Goal: Transaction & Acquisition: Purchase product/service

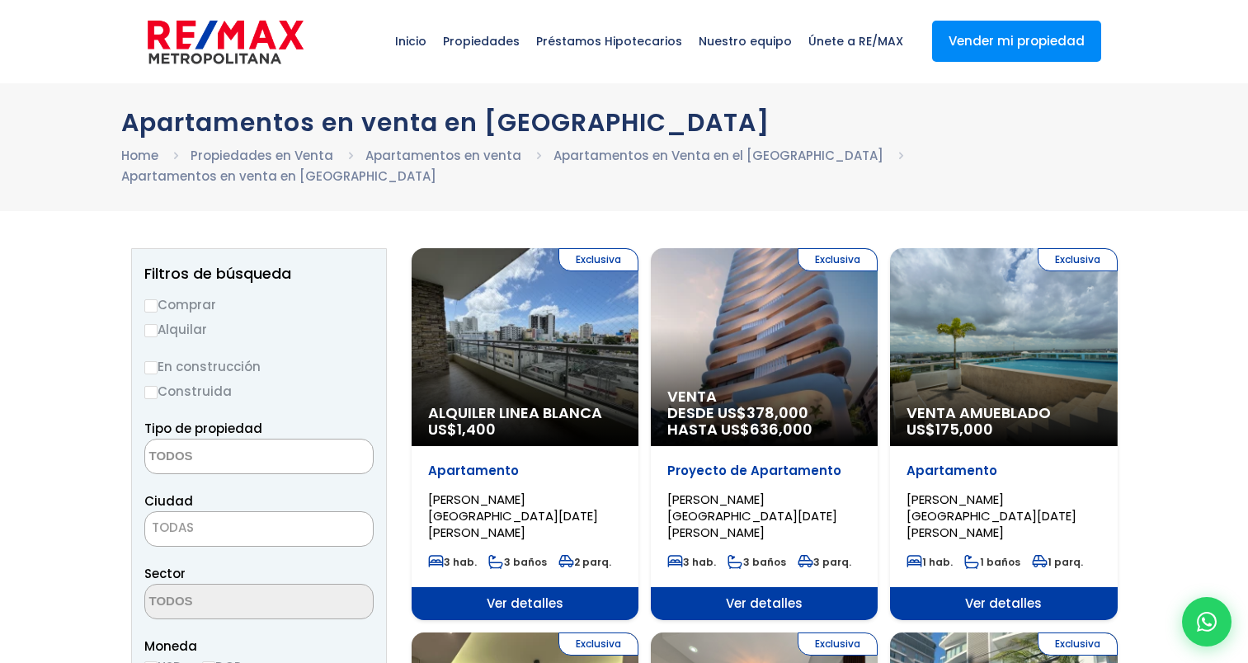
select select
click at [149, 299] on input "Comprar" at bounding box center [150, 305] width 13 height 13
radio input "true"
click at [152, 386] on input "Construida" at bounding box center [150, 392] width 13 height 13
radio input "true"
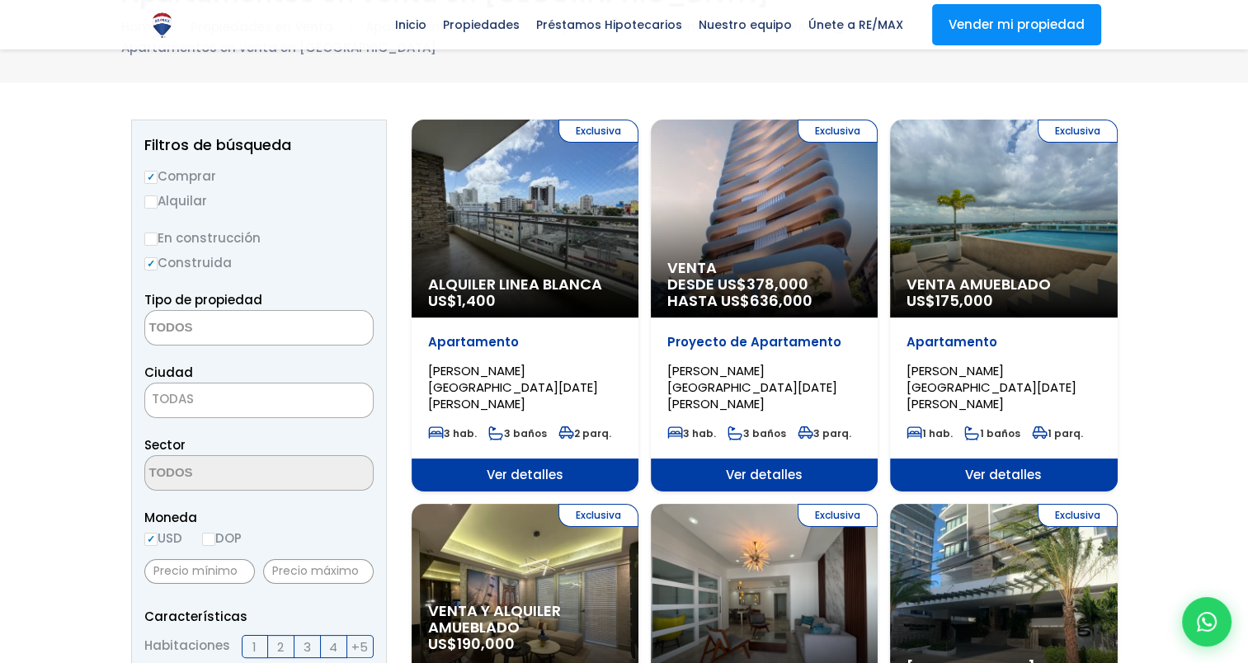
scroll to position [214, 0]
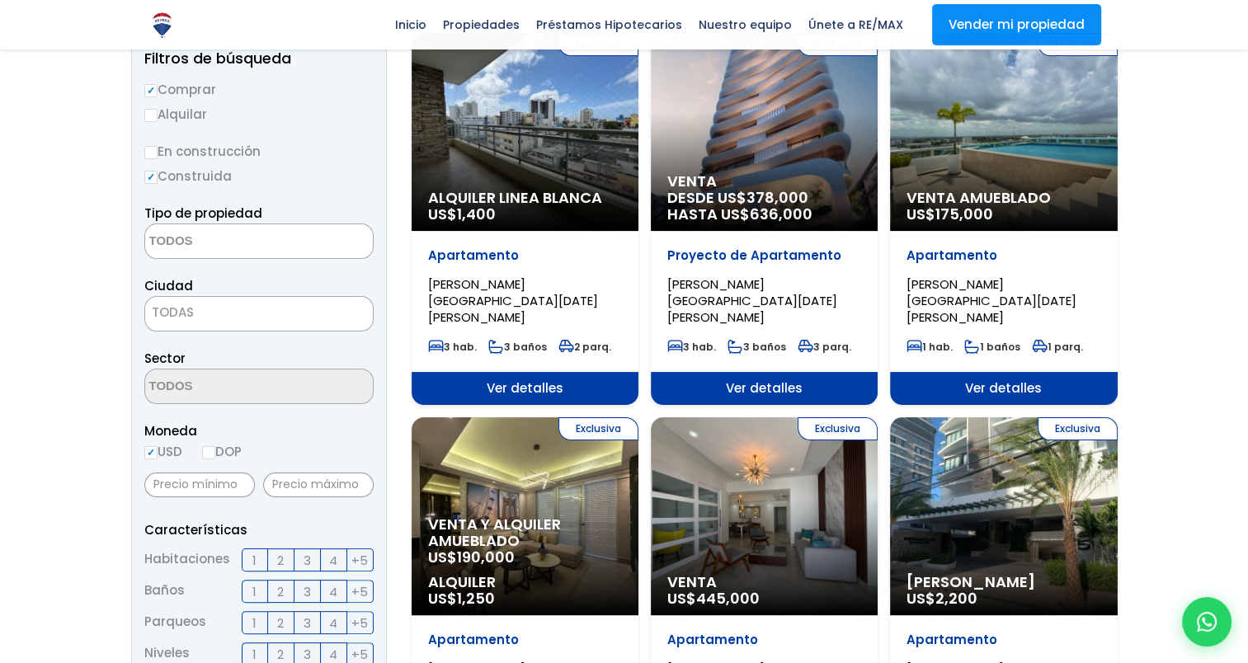
click at [242, 348] on div "Sector" at bounding box center [258, 376] width 229 height 56
click at [177, 224] on textarea "Search" at bounding box center [225, 241] width 160 height 35
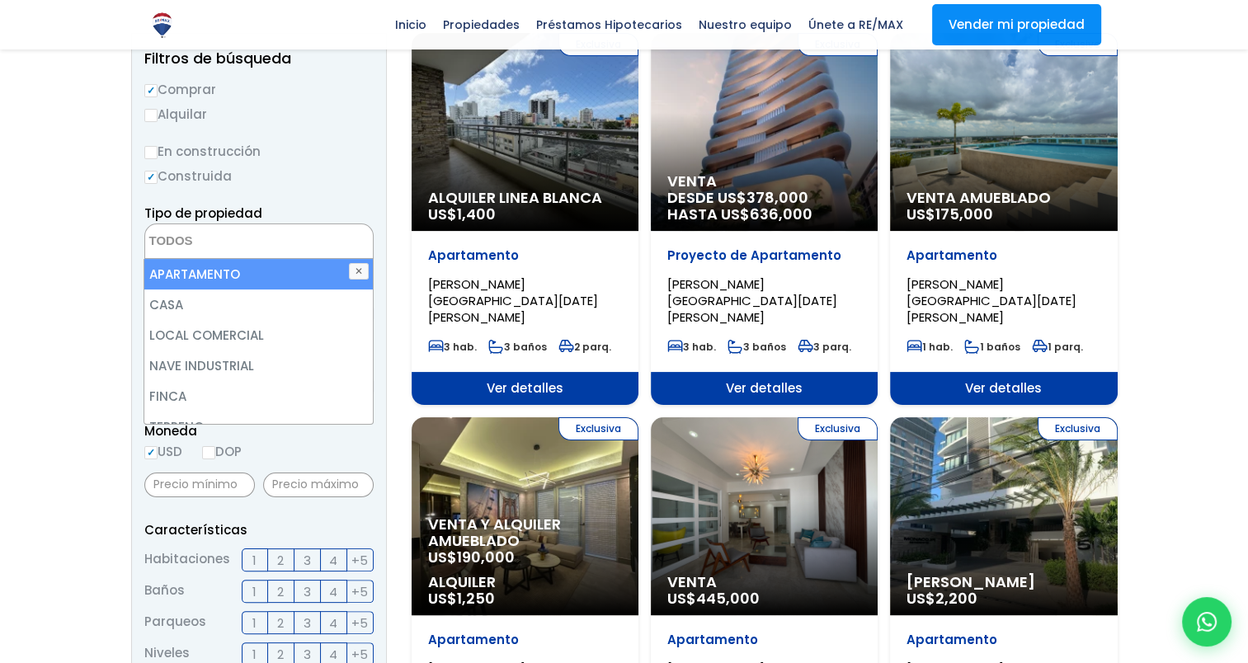
click at [173, 259] on li "APARTAMENTO" at bounding box center [258, 274] width 228 height 31
select select "apartment"
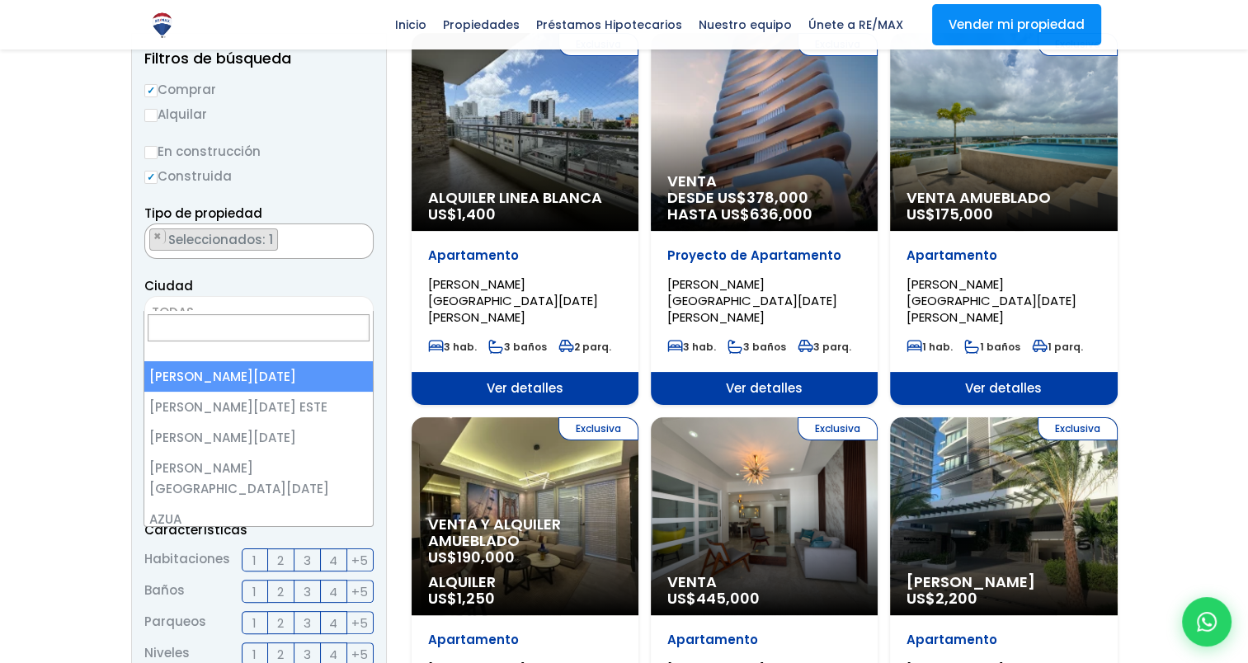
click at [165, 303] on span "TODAS" at bounding box center [173, 311] width 42 height 17
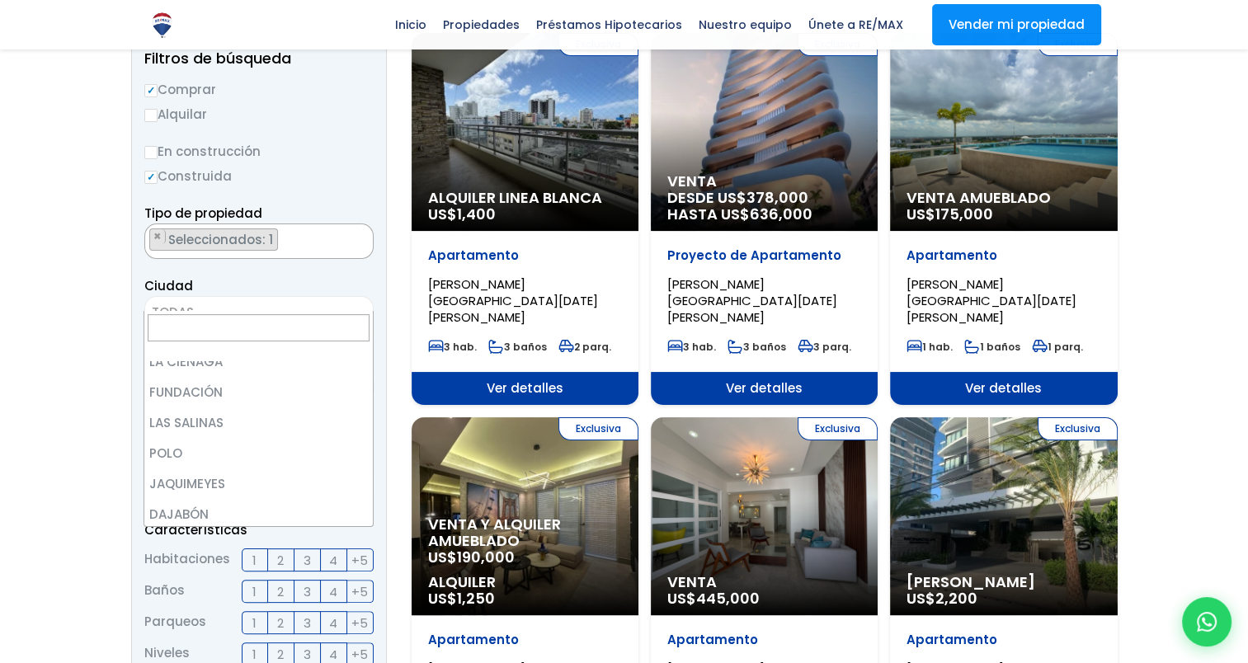
scroll to position [0, 0]
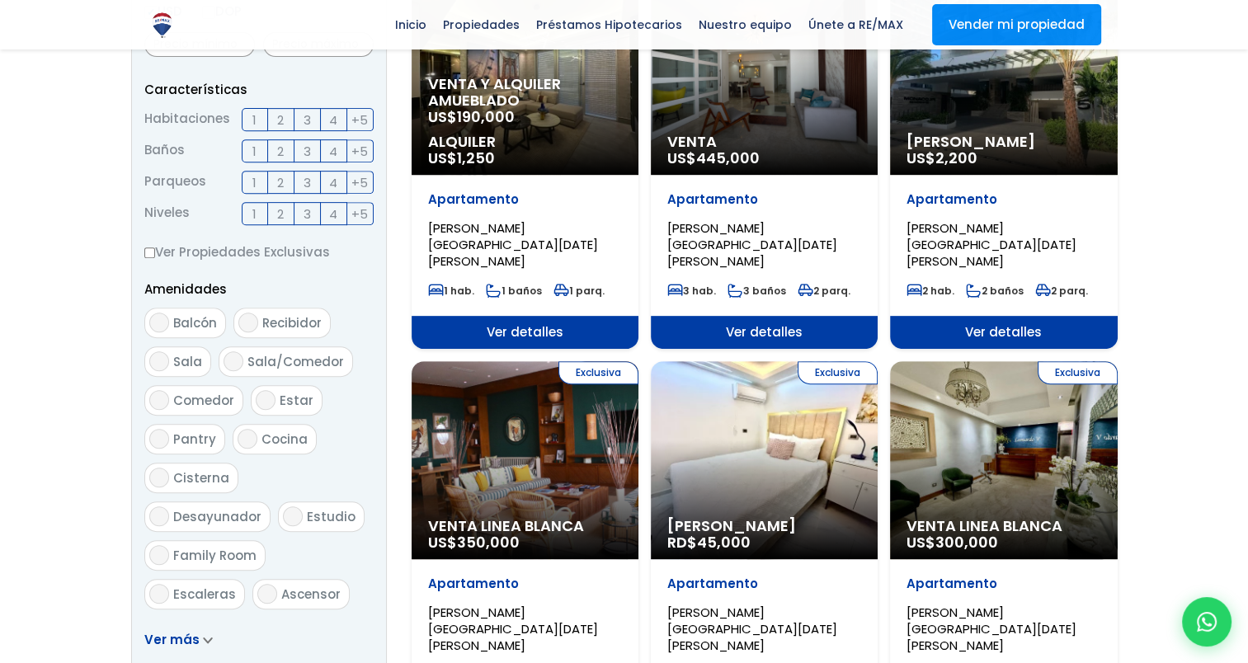
scroll to position [1016, 0]
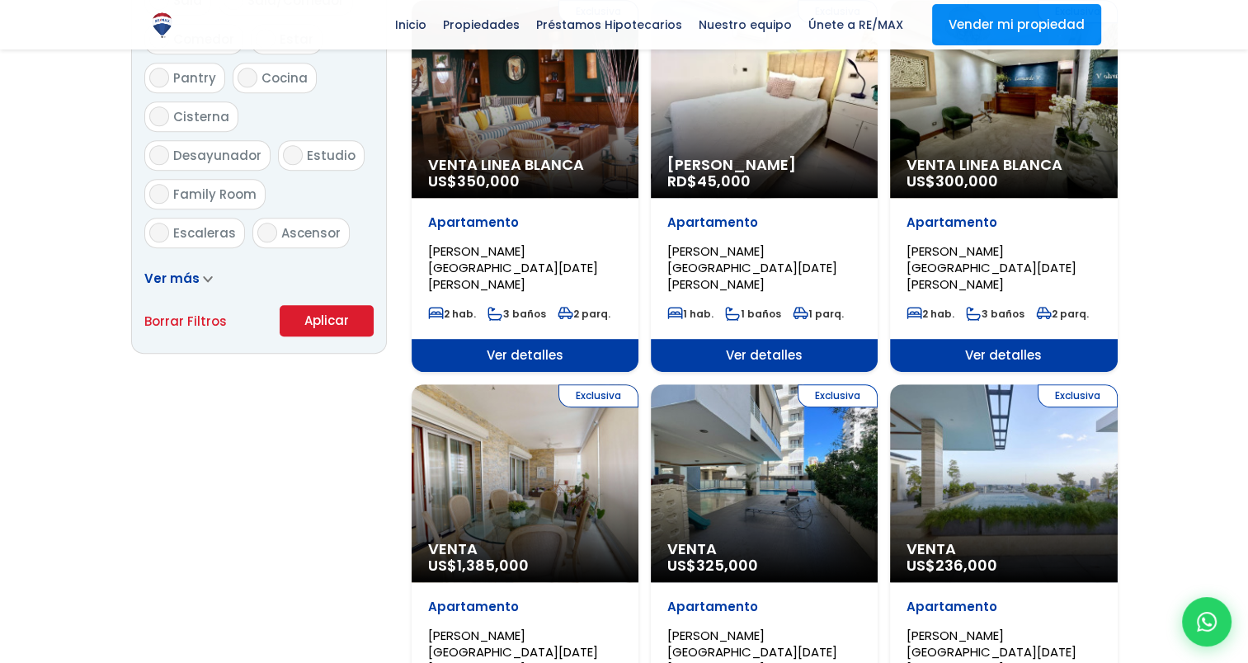
click at [336, 305] on button "Aplicar" at bounding box center [327, 320] width 94 height 31
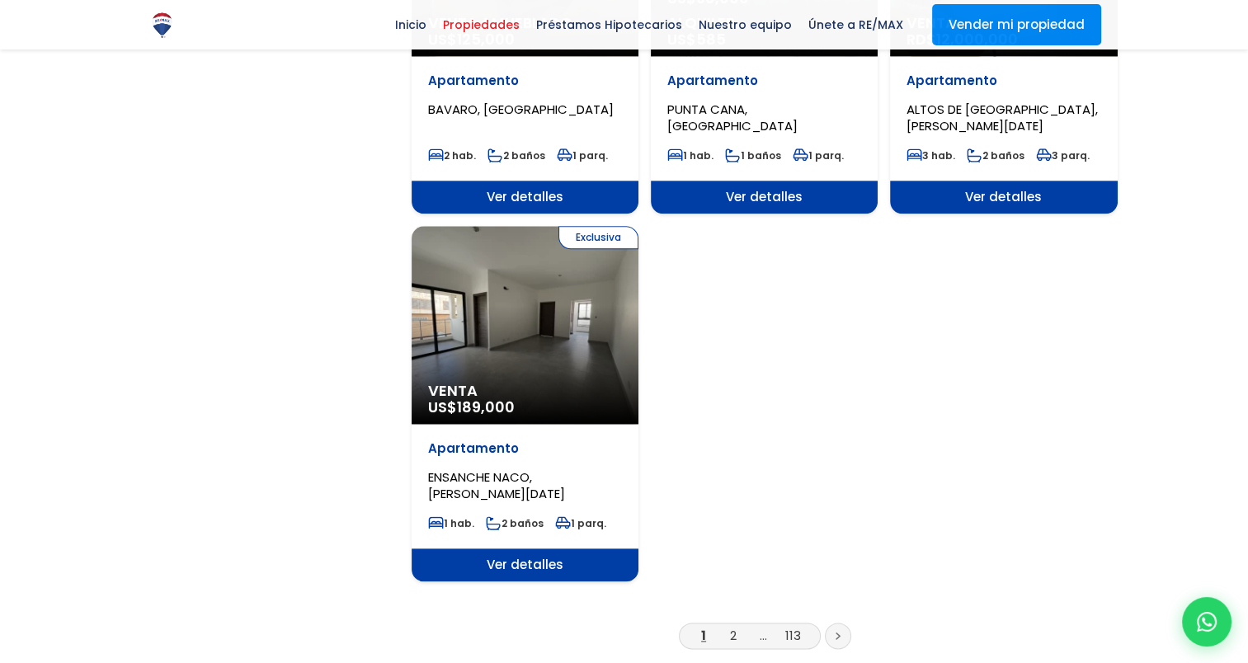
scroll to position [1878, 0]
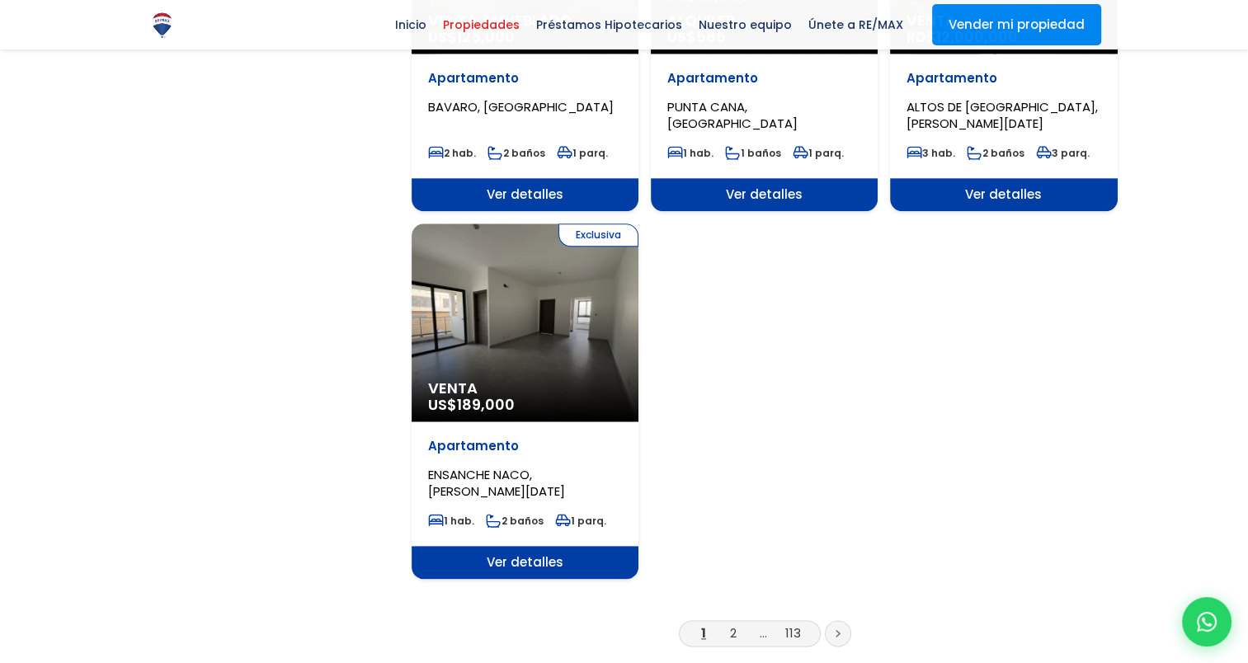
scroll to position [1878, 0]
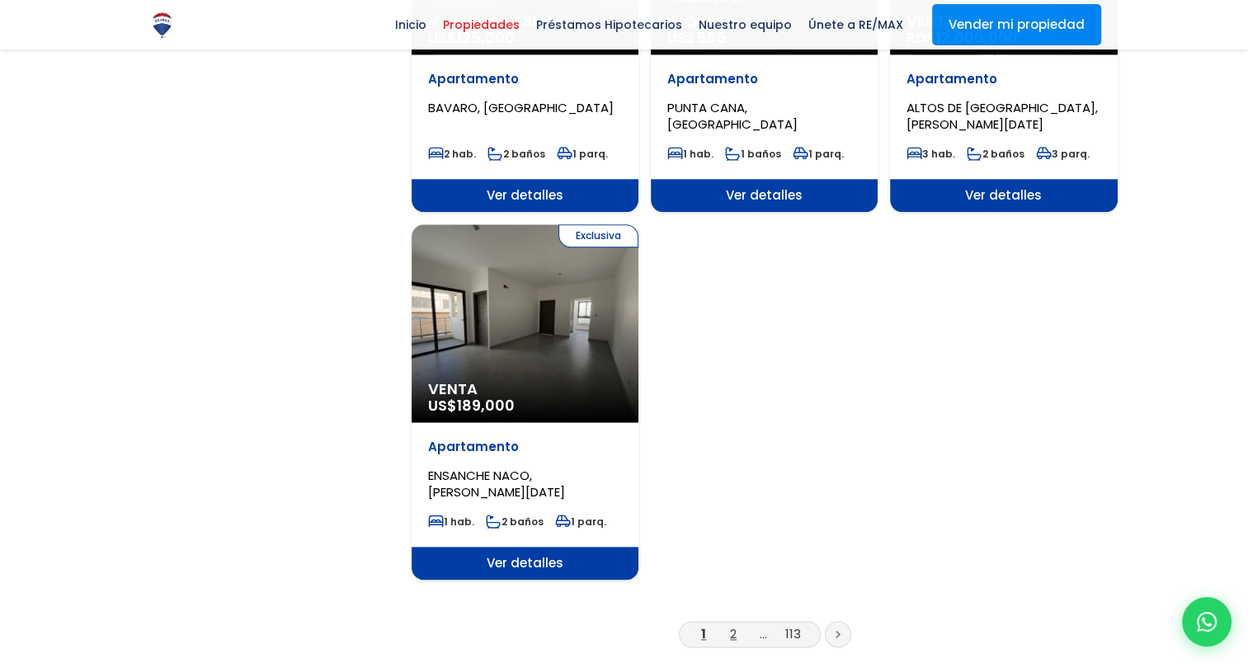
click at [736, 625] on link "2" at bounding box center [733, 633] width 7 height 17
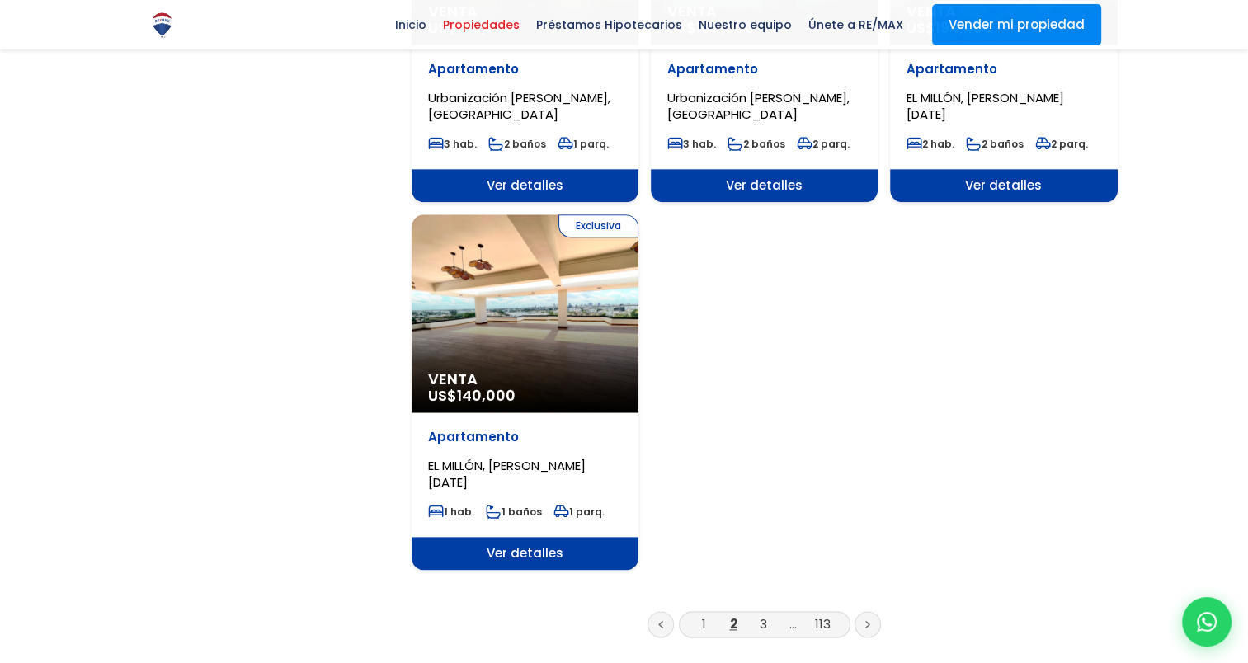
scroll to position [1949, 0]
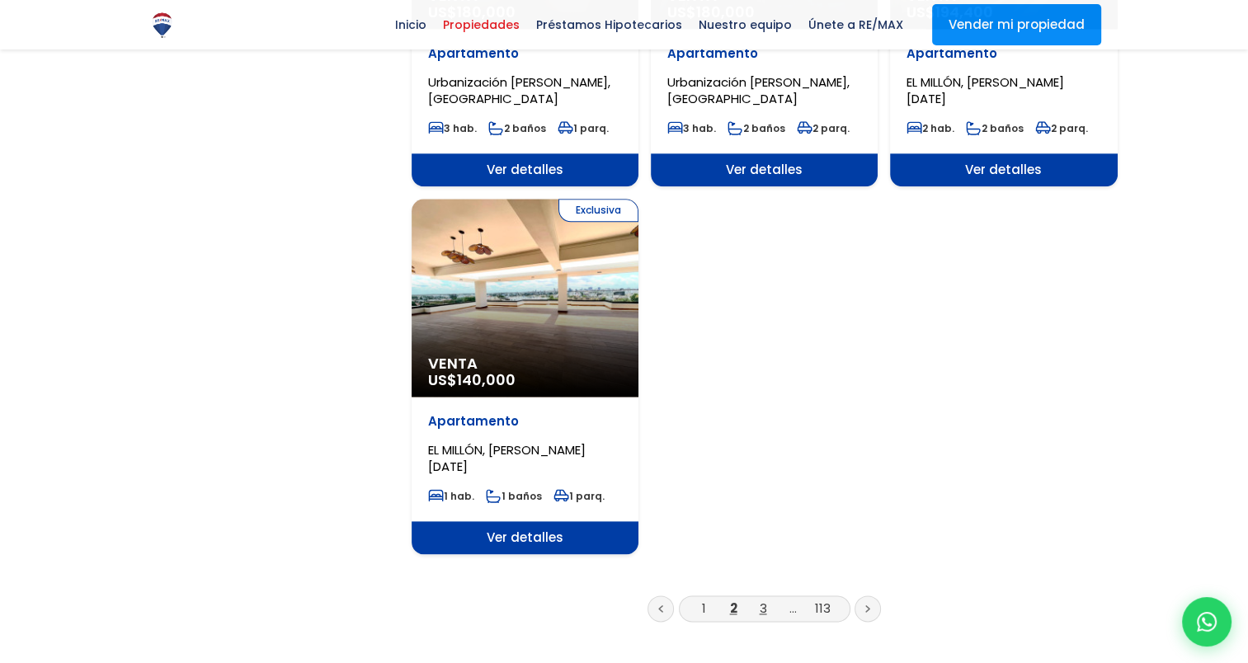
click at [762, 599] on link "3" at bounding box center [762, 607] width 7 height 17
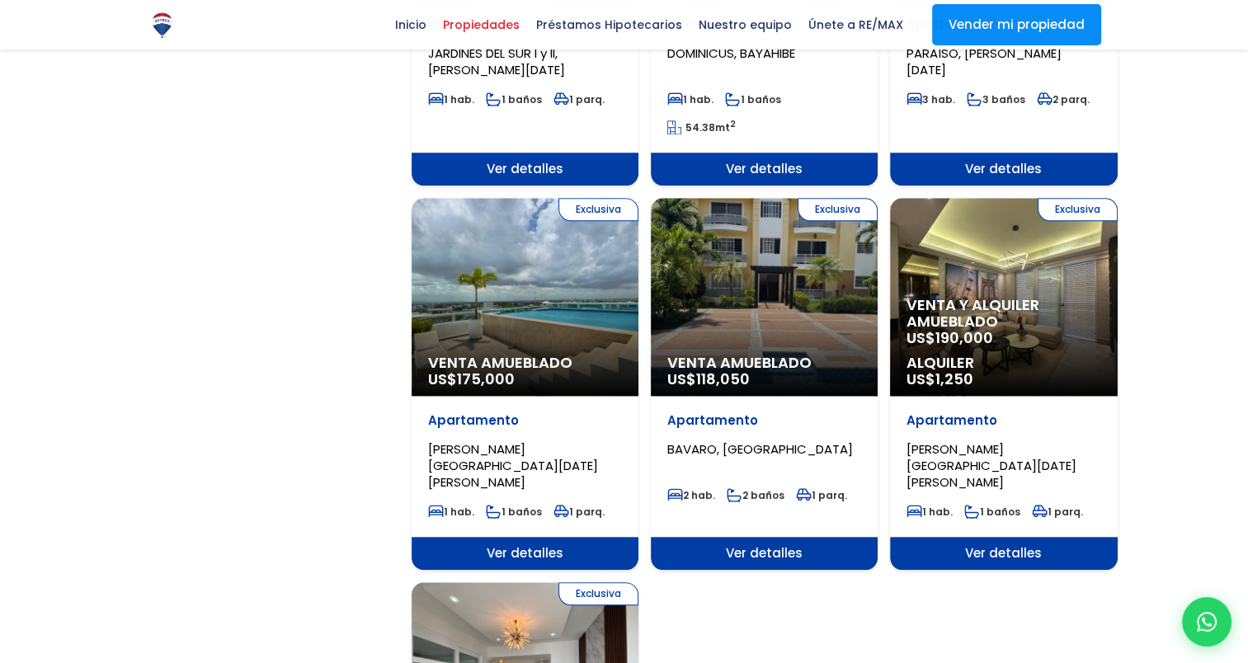
scroll to position [1563, 0]
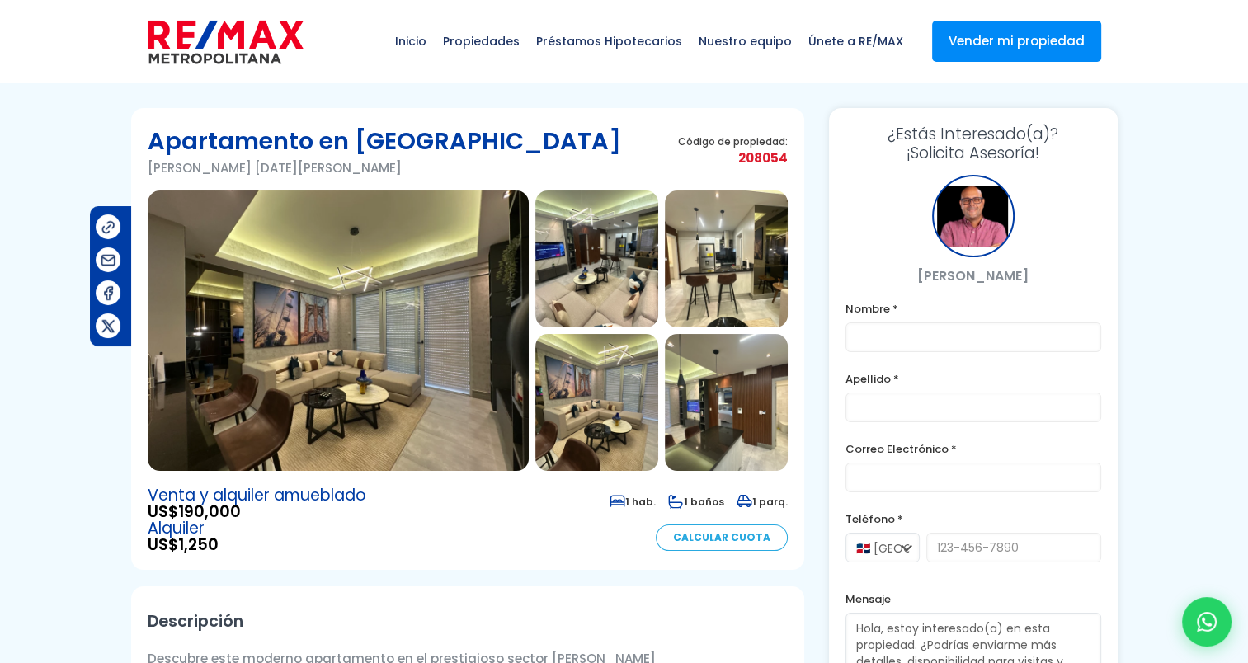
click at [320, 320] on img at bounding box center [338, 330] width 381 height 280
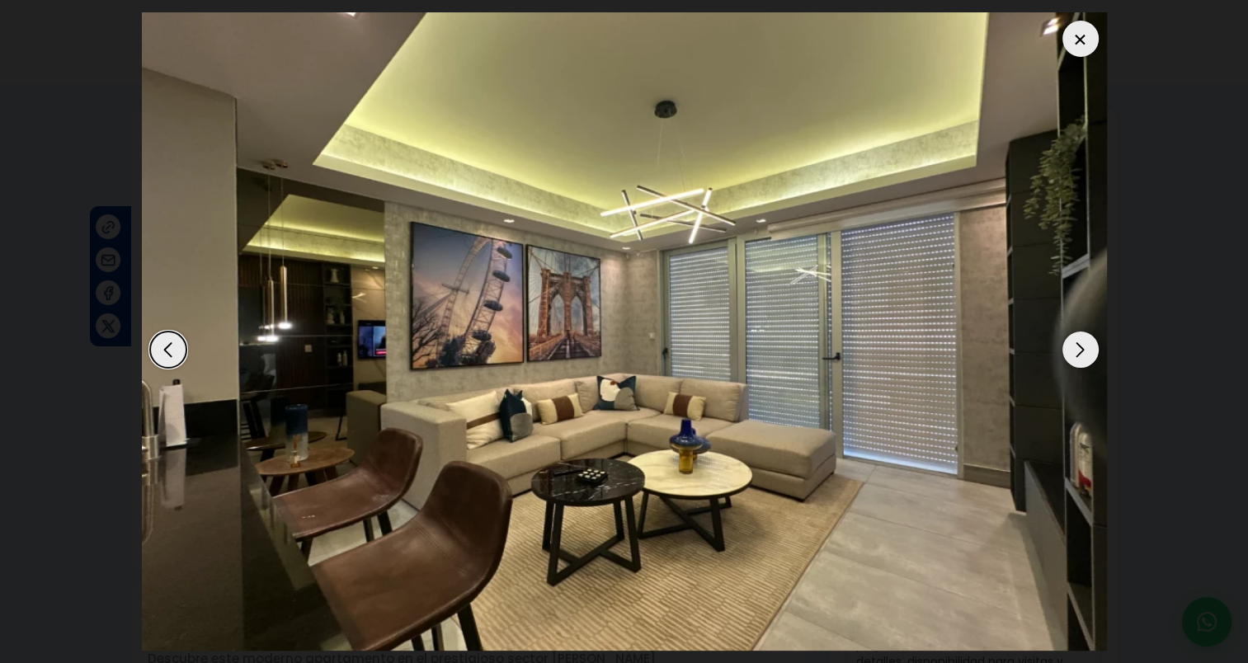
click at [1079, 348] on div "Next slide" at bounding box center [1080, 349] width 36 height 36
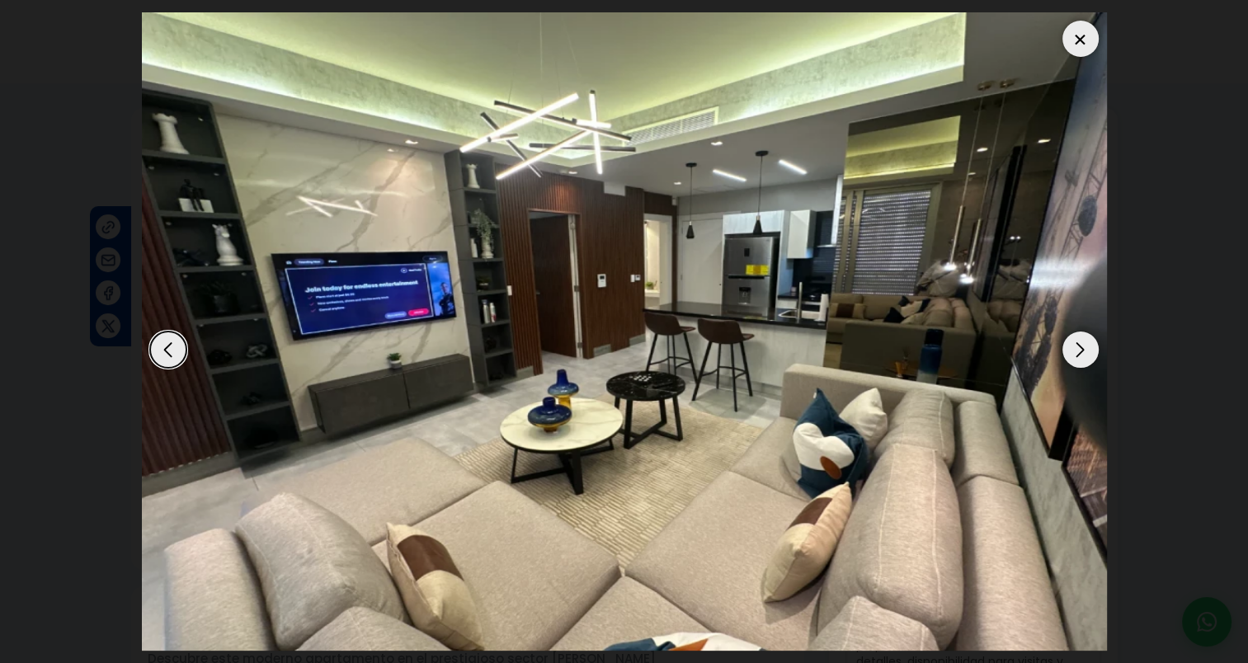
click at [1079, 348] on div "Next slide" at bounding box center [1080, 349] width 36 height 36
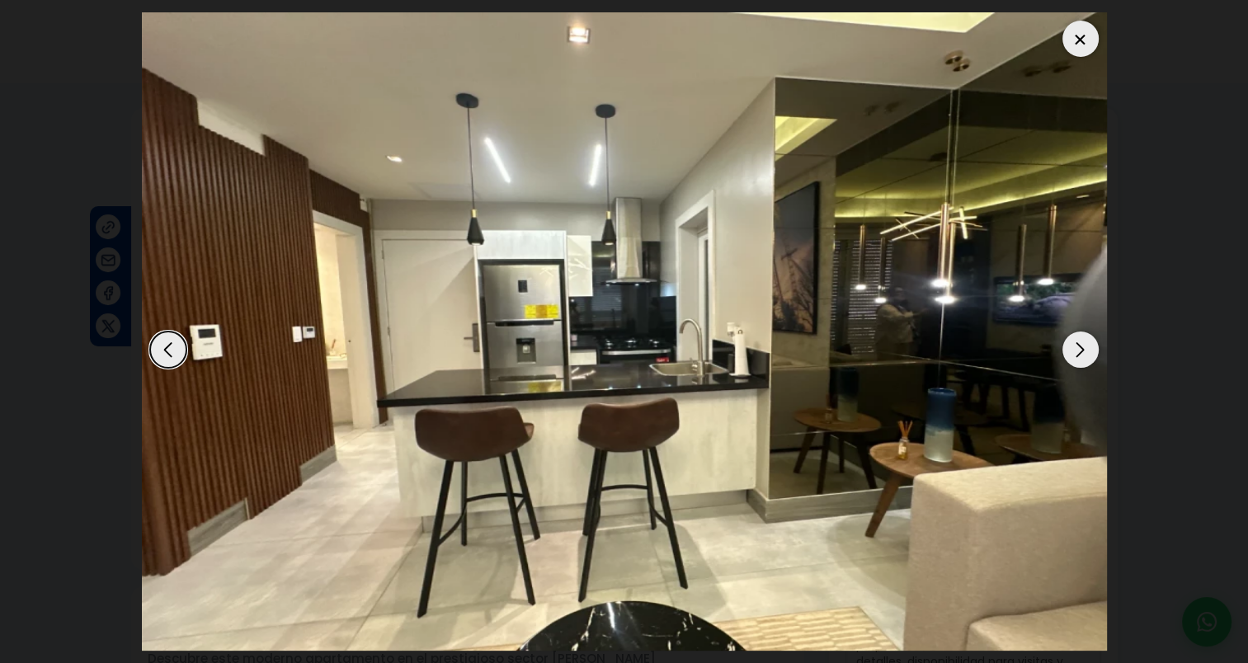
click at [1079, 348] on div "Next slide" at bounding box center [1080, 349] width 36 height 36
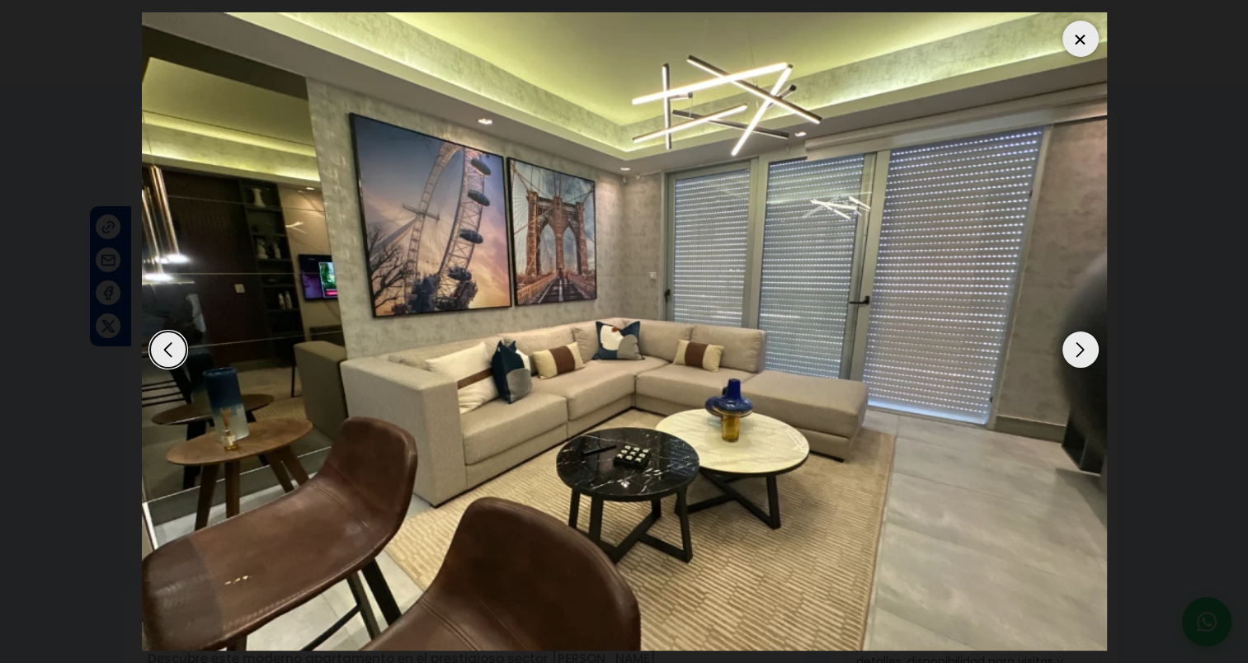
click at [1079, 348] on div "Next slide" at bounding box center [1080, 349] width 36 height 36
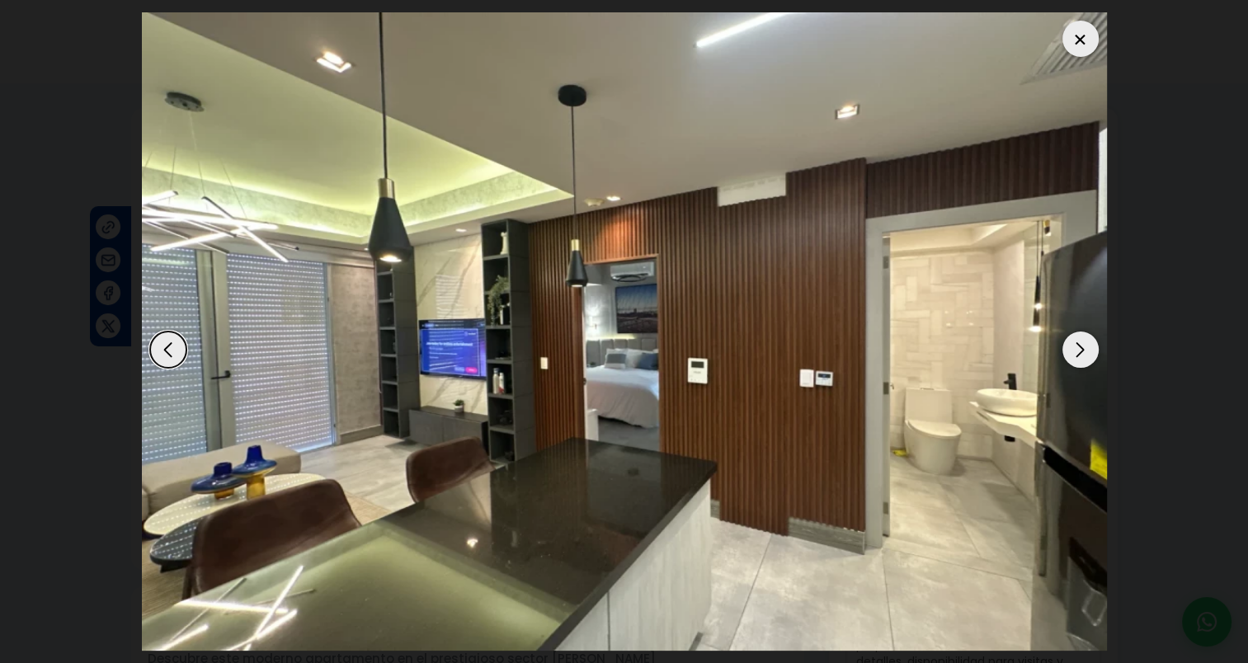
click at [1079, 348] on div "Next slide" at bounding box center [1080, 349] width 36 height 36
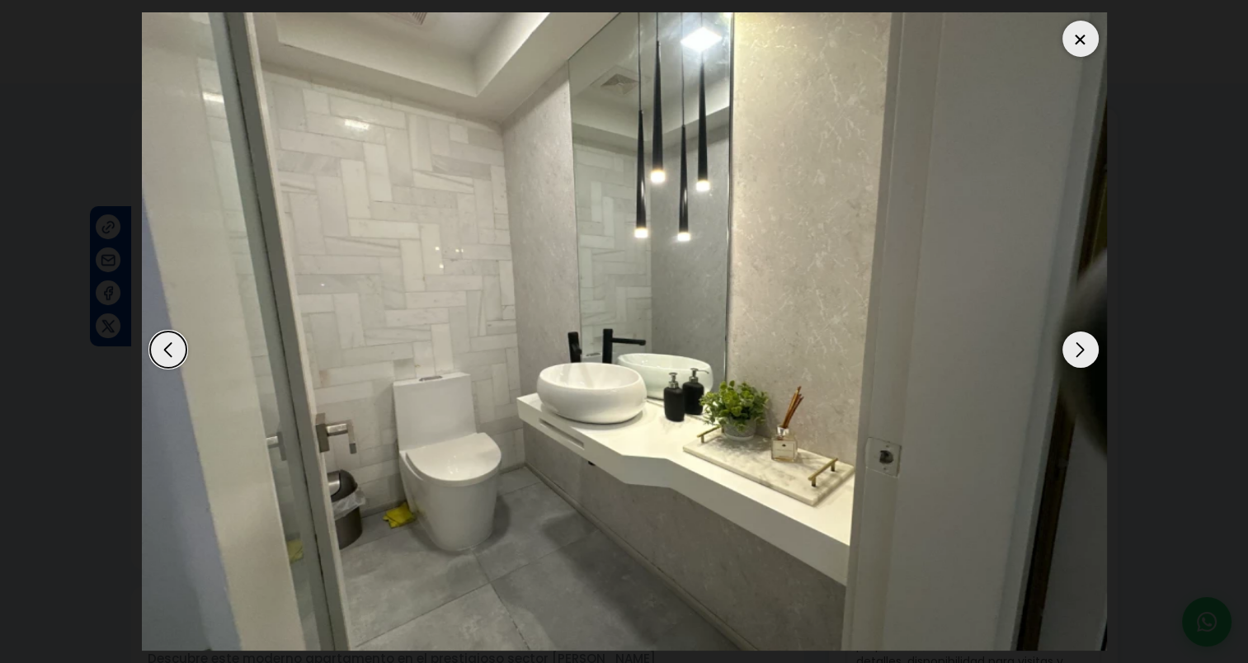
click at [1079, 348] on div "Next slide" at bounding box center [1080, 349] width 36 height 36
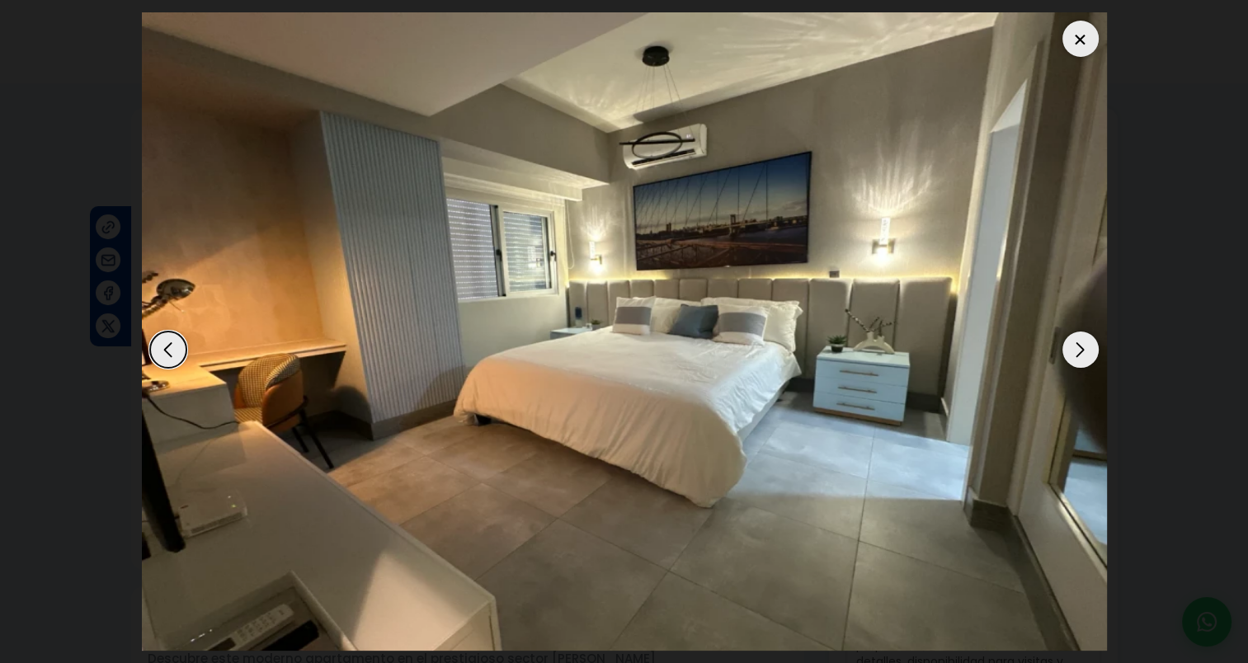
click at [1079, 348] on div "Next slide" at bounding box center [1080, 349] width 36 height 36
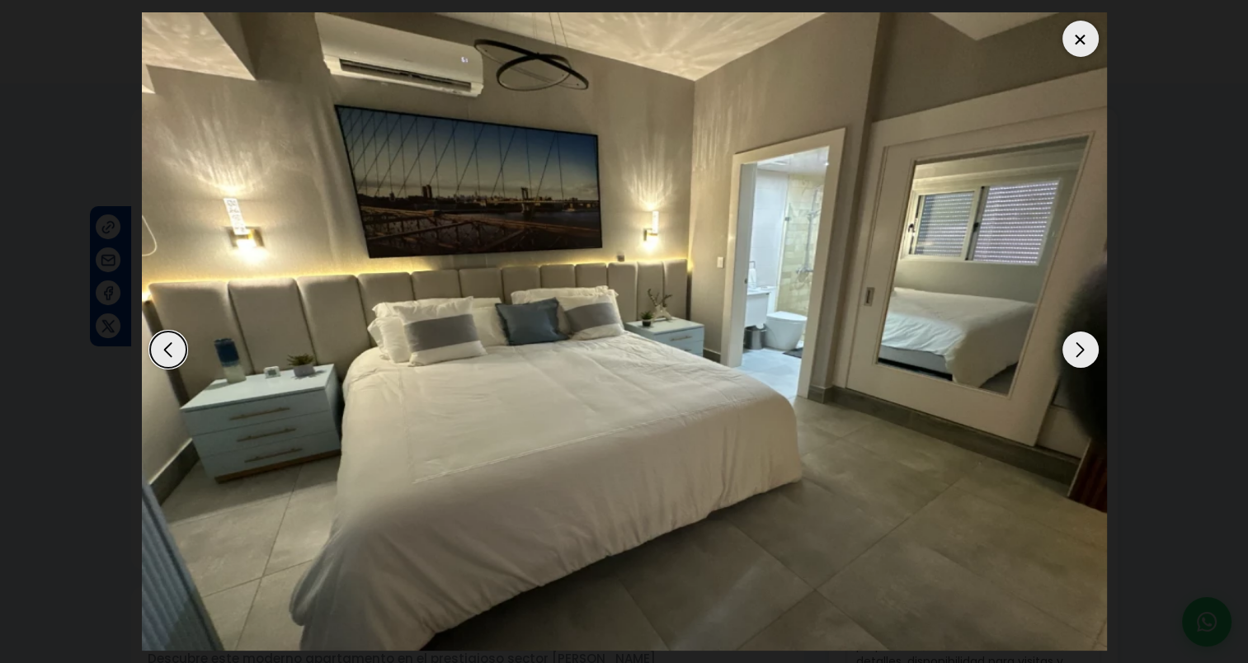
click at [1079, 348] on div "Next slide" at bounding box center [1080, 349] width 36 height 36
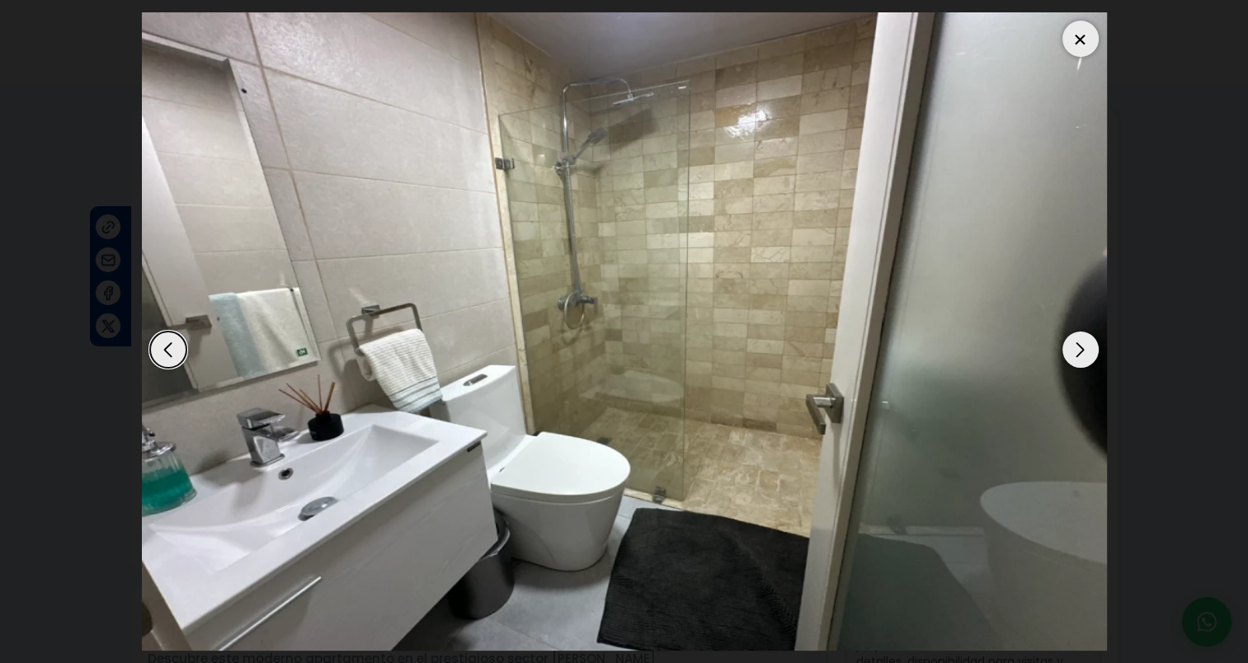
click at [1079, 348] on div "Next slide" at bounding box center [1080, 349] width 36 height 36
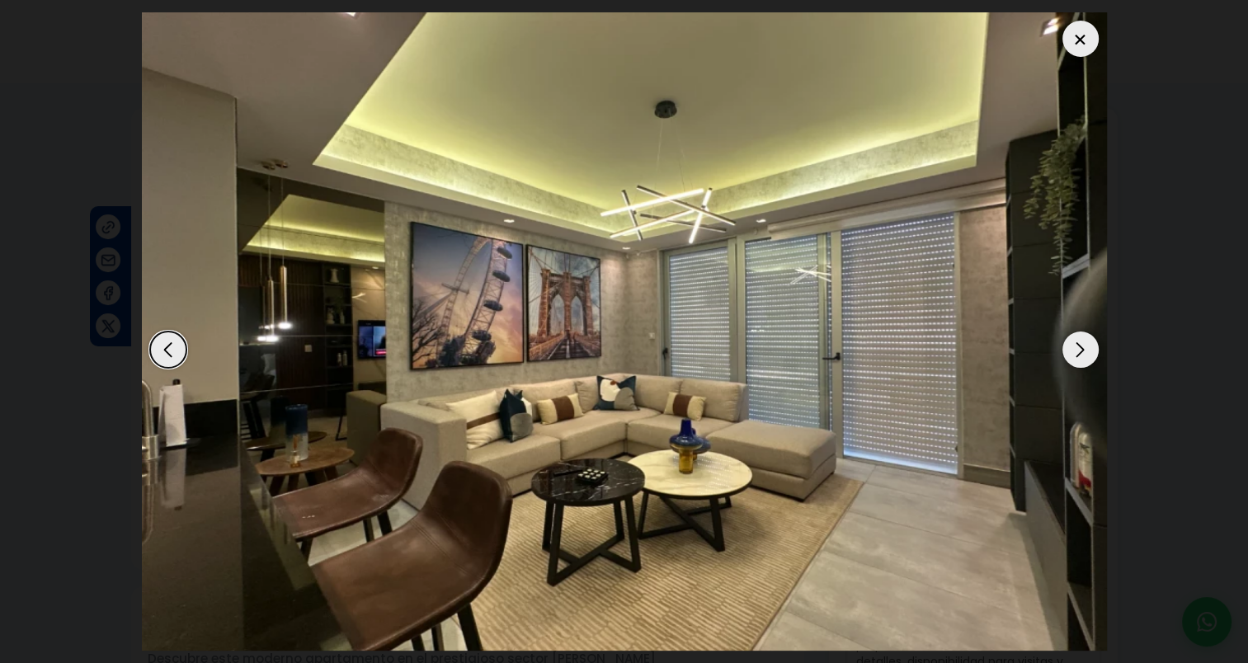
click at [1079, 348] on div "Next slide" at bounding box center [1080, 349] width 36 height 36
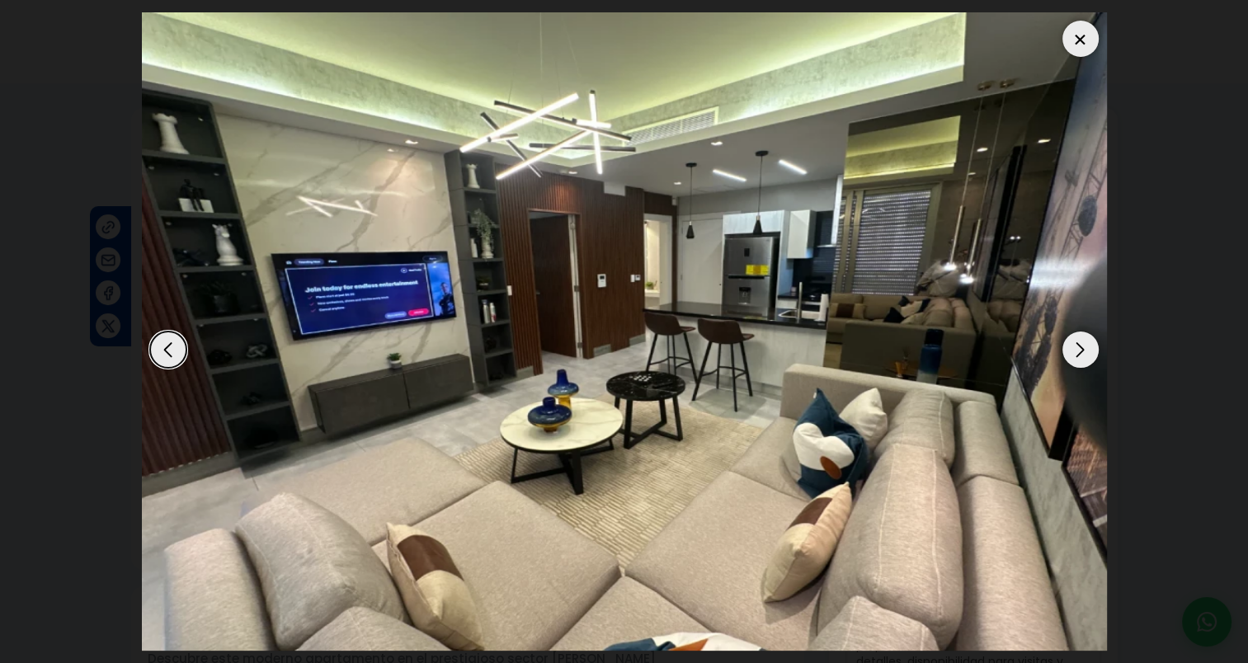
click at [1080, 39] on div at bounding box center [1080, 39] width 36 height 36
